Goal: Participate in discussion: Engage in conversation with other users on a specific topic

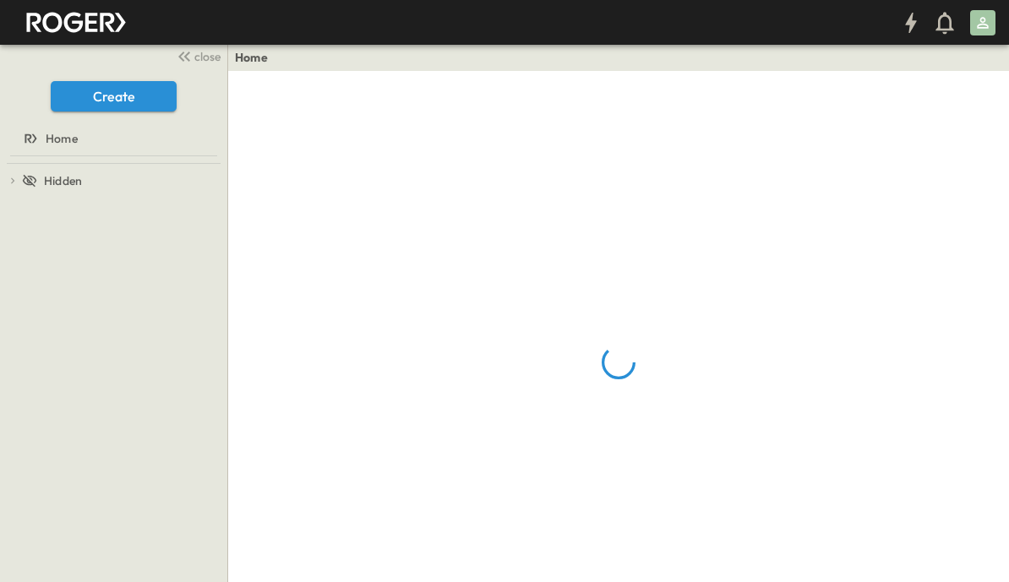
click at [203, 56] on span "close" at bounding box center [207, 56] width 26 height 17
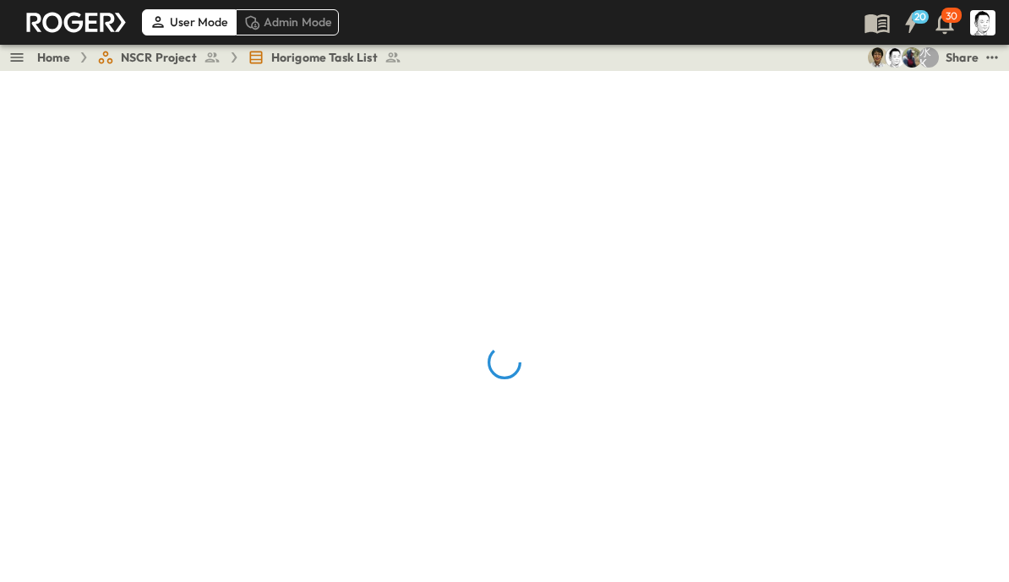
click at [55, 57] on link "Home" at bounding box center [53, 57] width 33 height 17
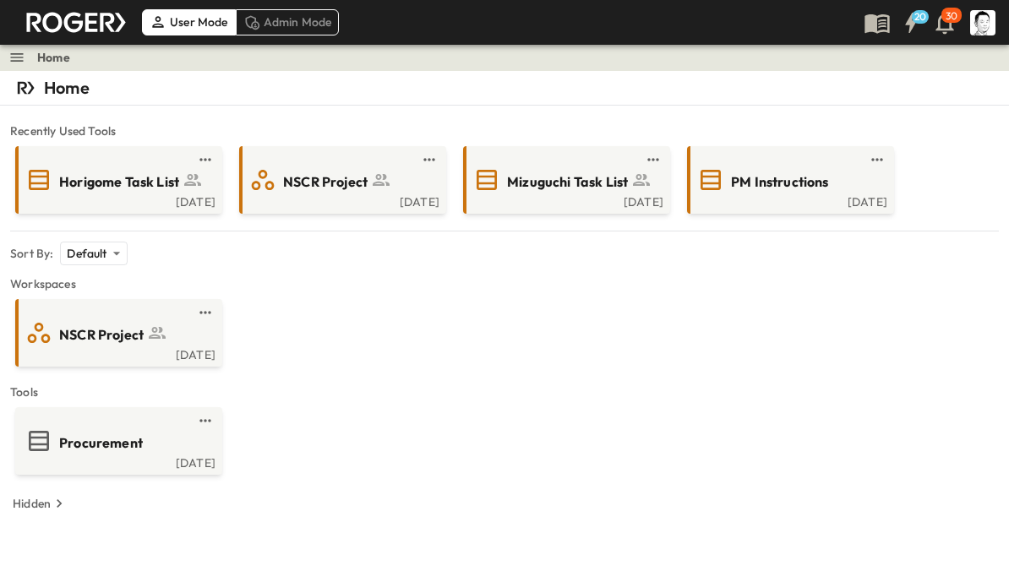
click at [133, 175] on span "Horigome Task List" at bounding box center [119, 181] width 120 height 19
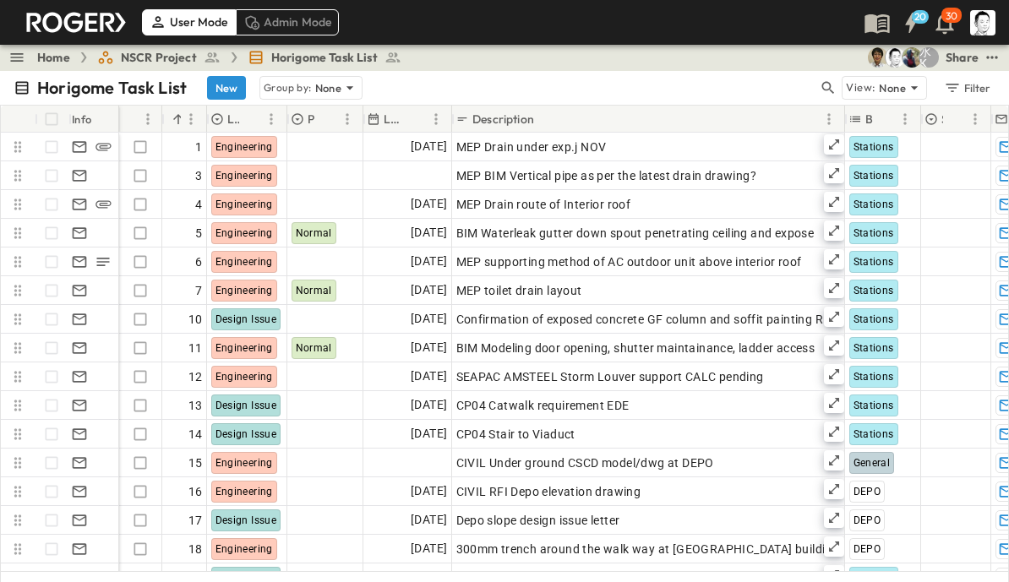
click at [828, 77] on button "button" at bounding box center [828, 88] width 20 height 24
click at [727, 85] on input "text" at bounding box center [739, 87] width 118 height 24
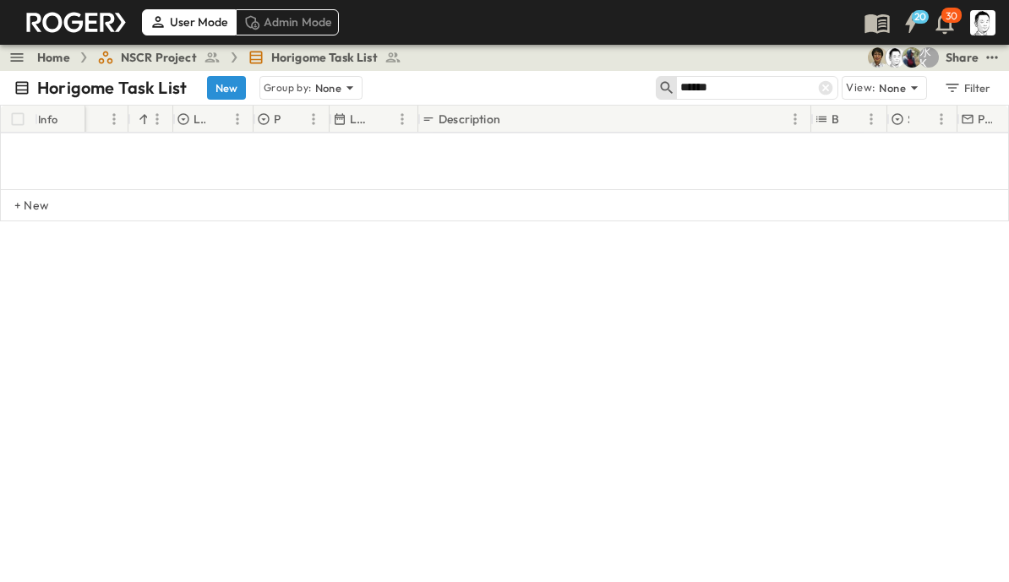
click at [746, 83] on input "******" at bounding box center [739, 87] width 118 height 24
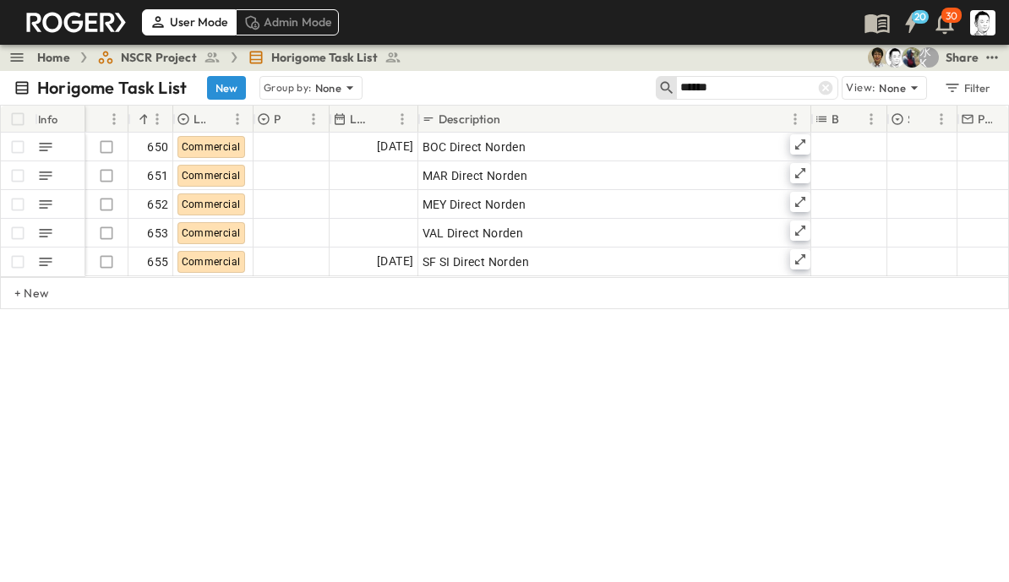
type input "******"
click at [793, 174] on icon at bounding box center [800, 173] width 14 height 14
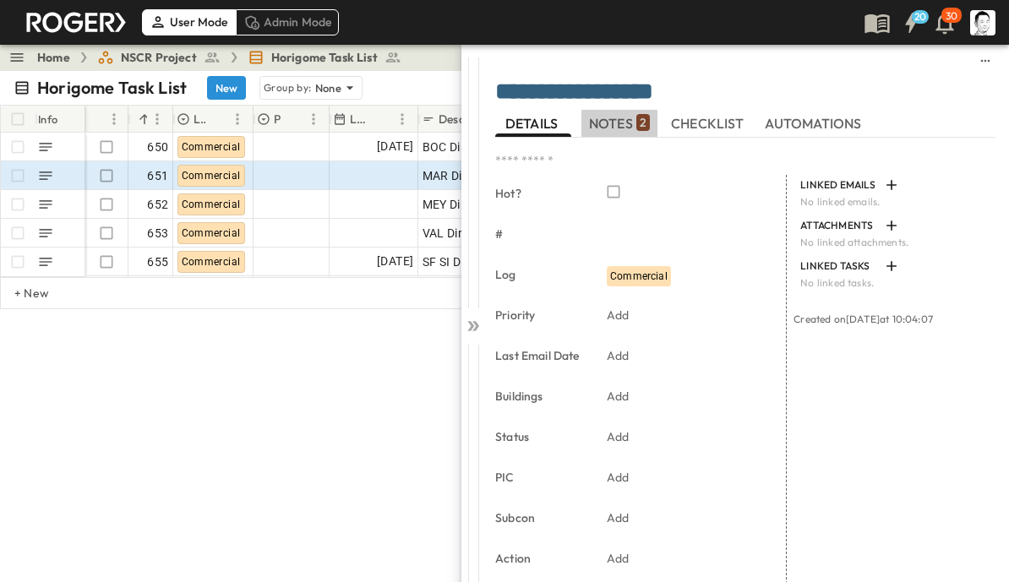
click at [623, 120] on span "NOTES 2" at bounding box center [619, 123] width 61 height 15
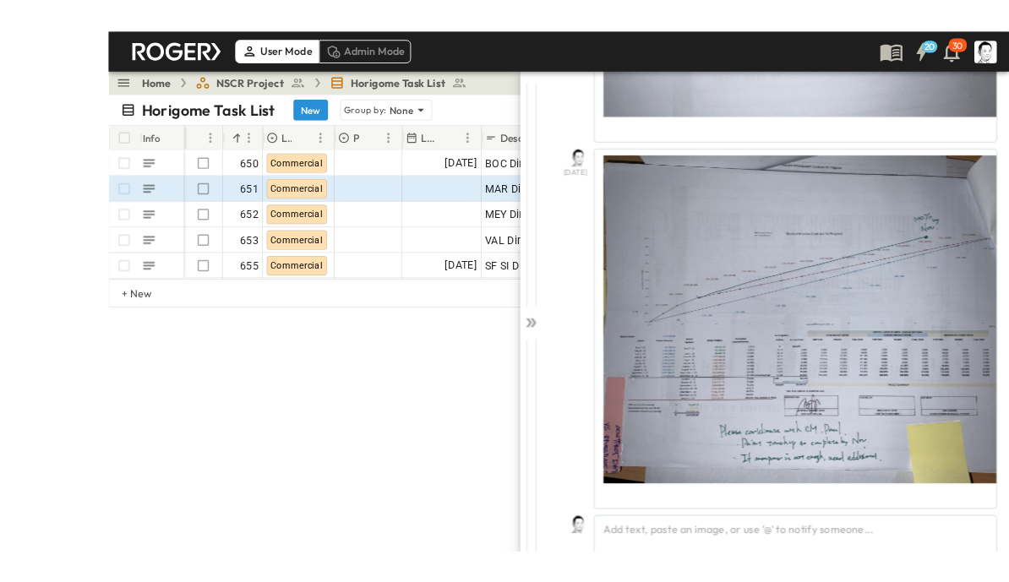
scroll to position [18, 0]
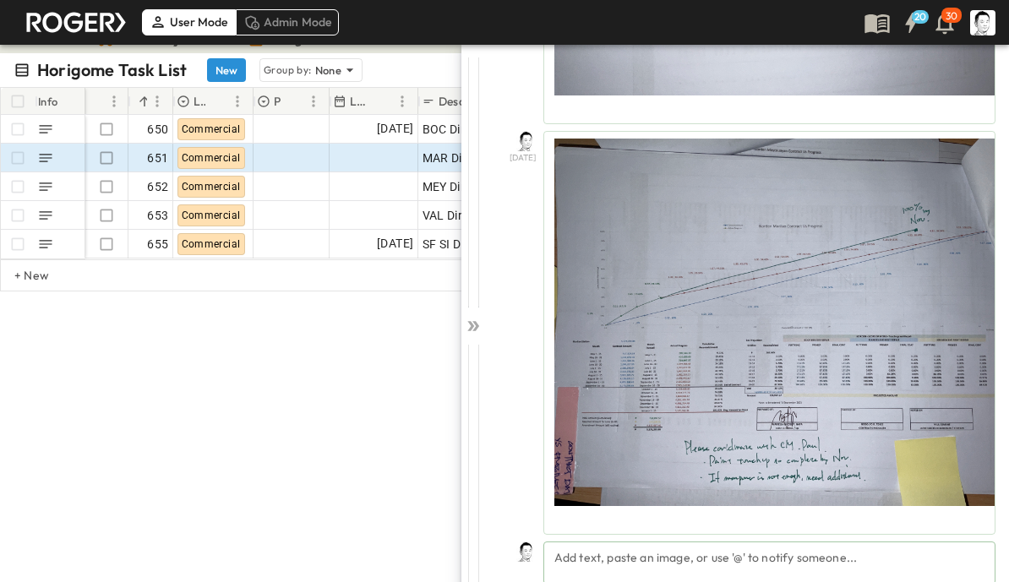
click at [636, 552] on div "Add text, paste an image, or use '@' to notify someone..." at bounding box center [769, 563] width 452 height 43
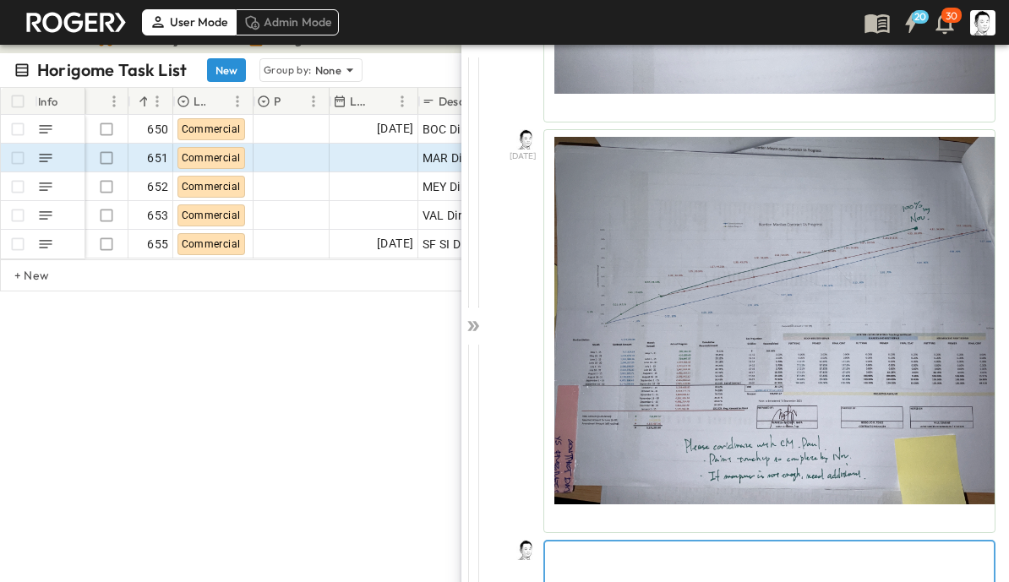
click at [687, 548] on p at bounding box center [769, 555] width 432 height 17
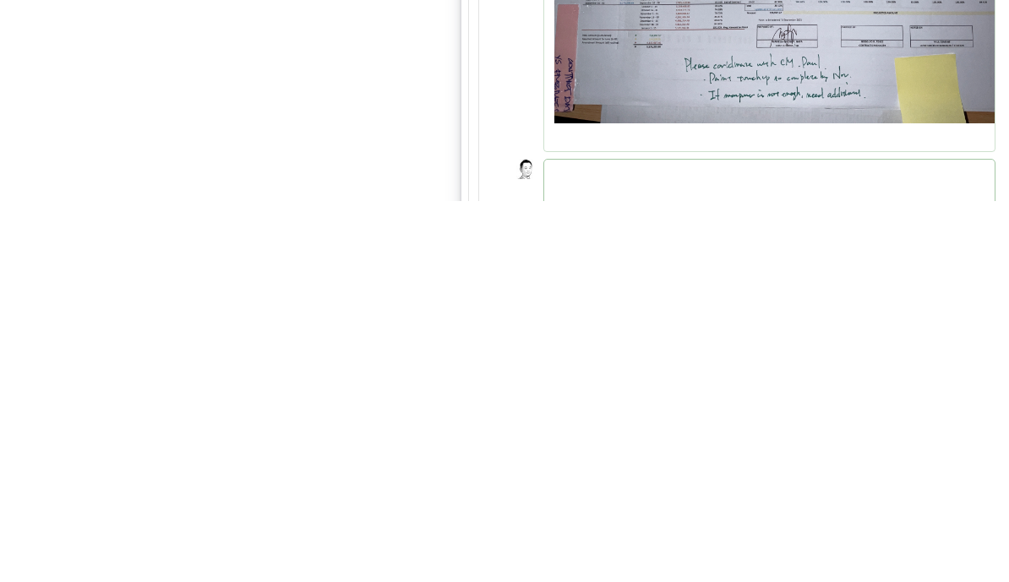
scroll to position [21, 0]
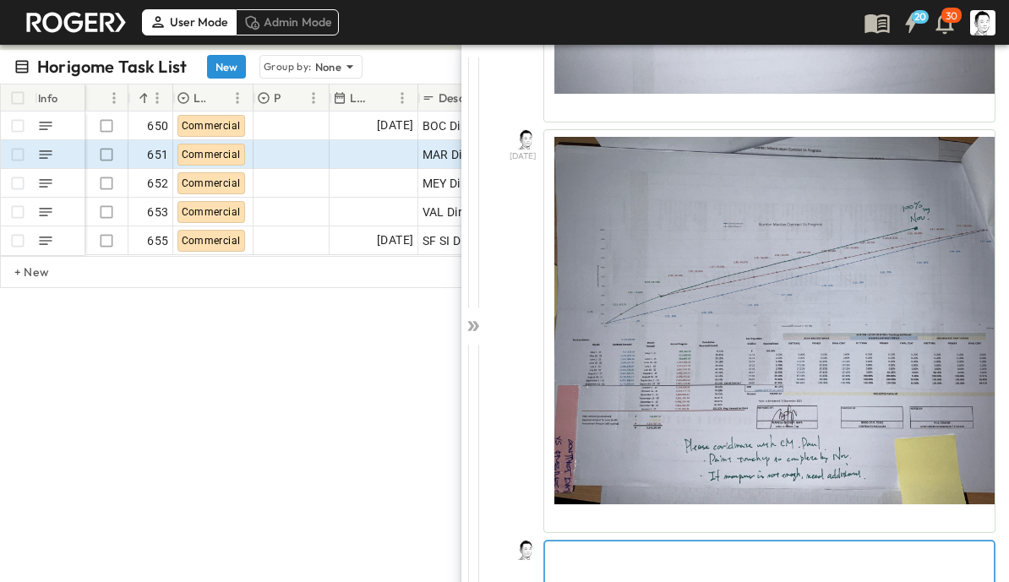
click at [730, 551] on p at bounding box center [769, 555] width 432 height 17
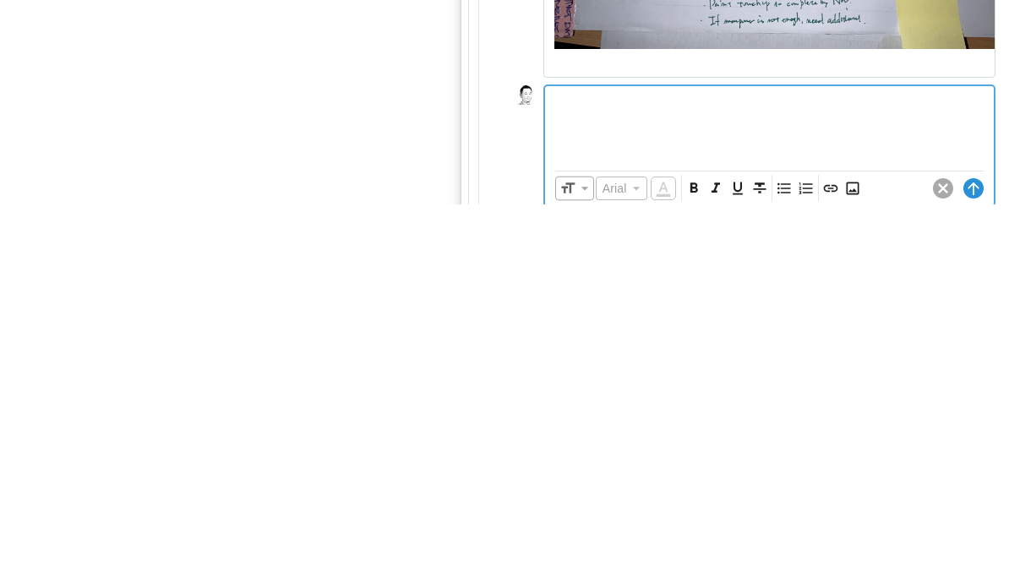
scroll to position [512, 0]
click at [852, 558] on icon "Insert Image" at bounding box center [852, 566] width 17 height 17
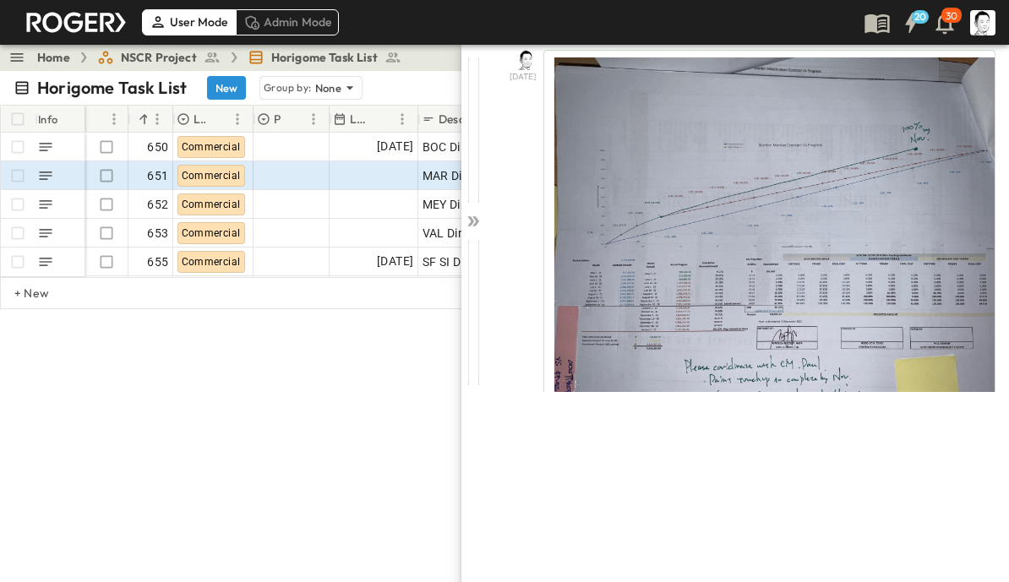
scroll to position [0, 0]
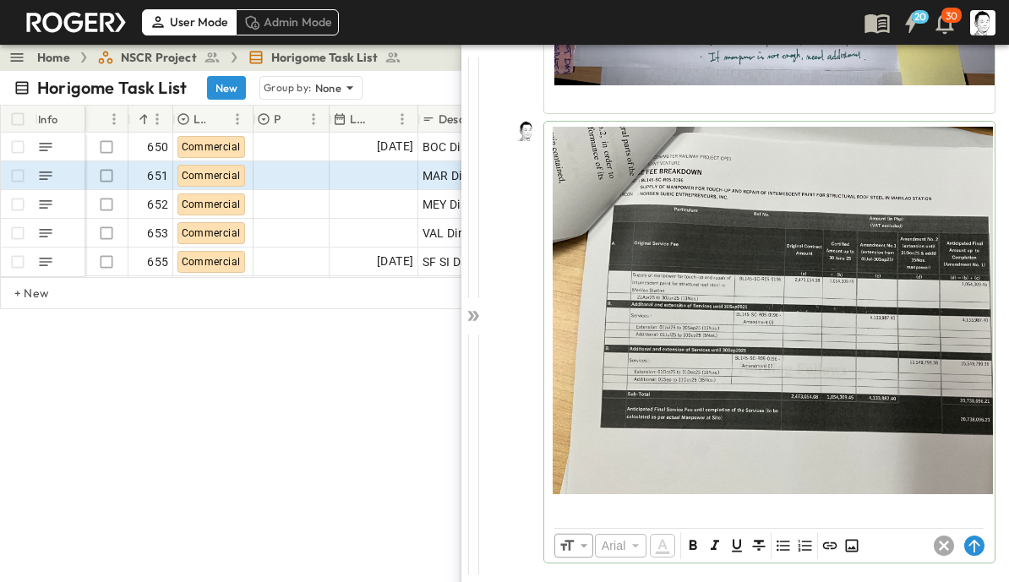
click at [977, 551] on circle at bounding box center [974, 546] width 20 height 20
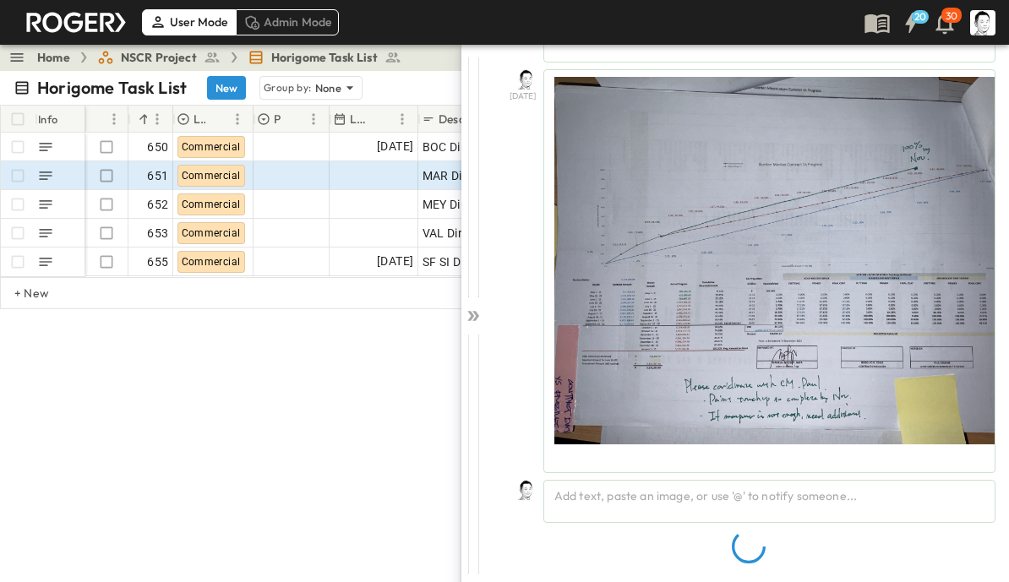
scroll to position [454, 0]
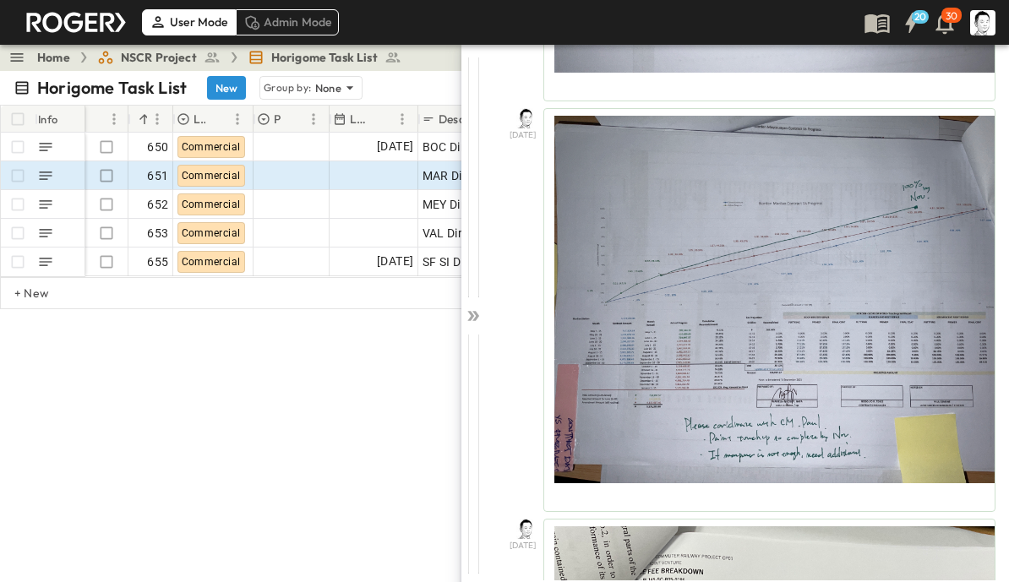
click at [475, 313] on icon at bounding box center [475, 316] width 7 height 10
